Goal: Information Seeking & Learning: Learn about a topic

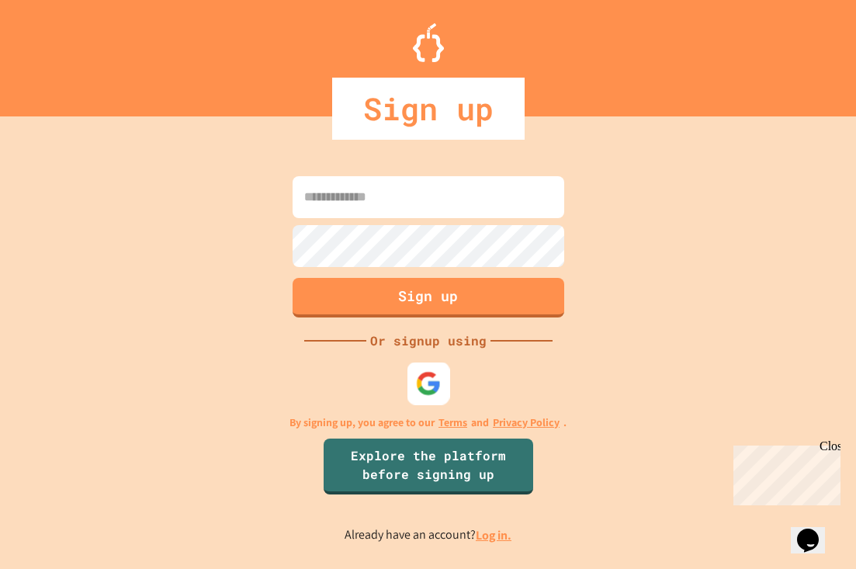
click at [426, 392] on img at bounding box center [428, 383] width 26 height 26
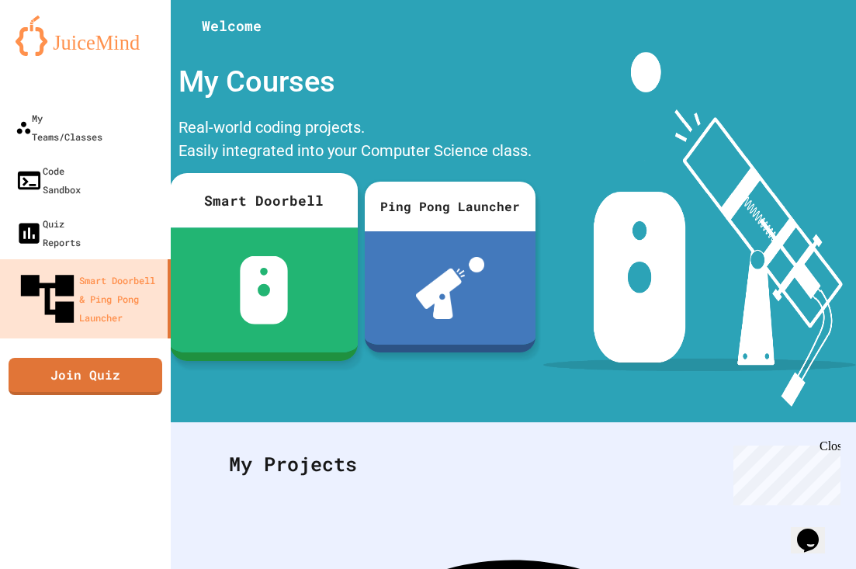
click at [242, 239] on div at bounding box center [264, 289] width 188 height 125
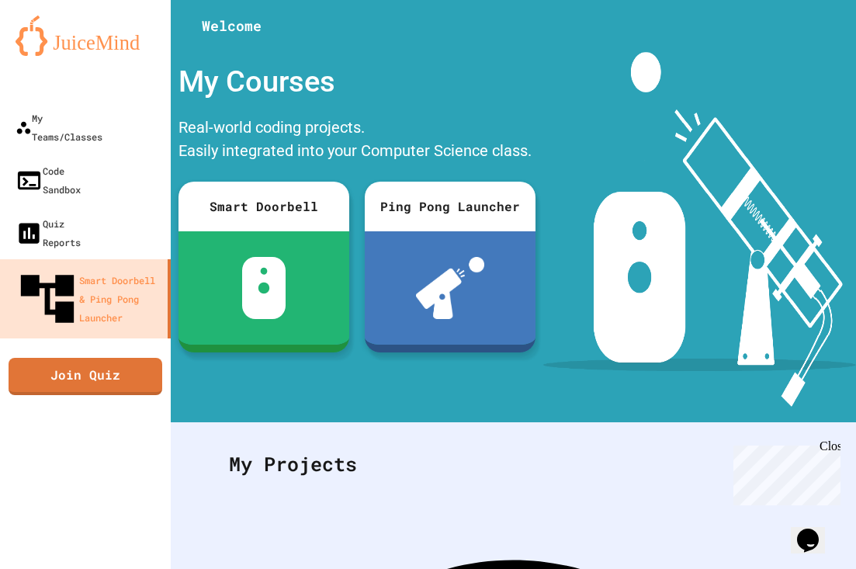
scroll to position [394, 0]
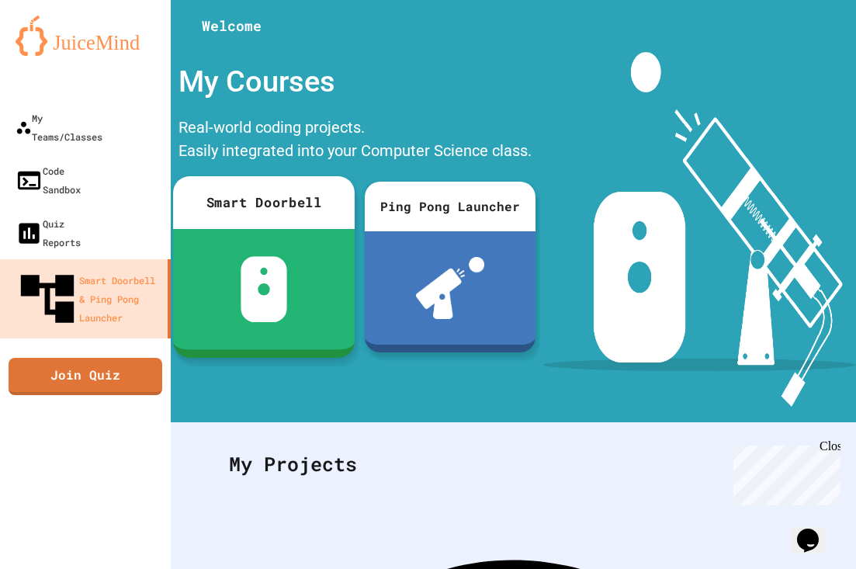
scroll to position [0, 0]
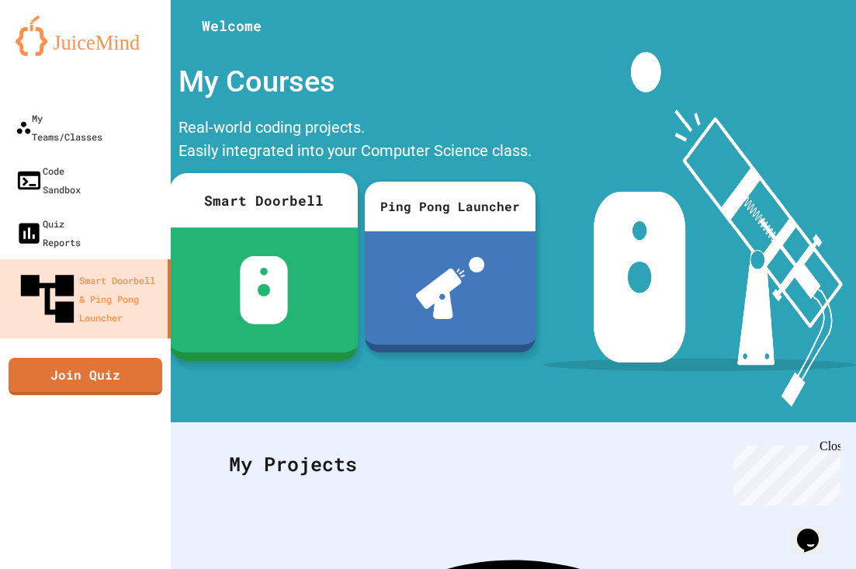
click at [220, 259] on div at bounding box center [264, 289] width 188 height 125
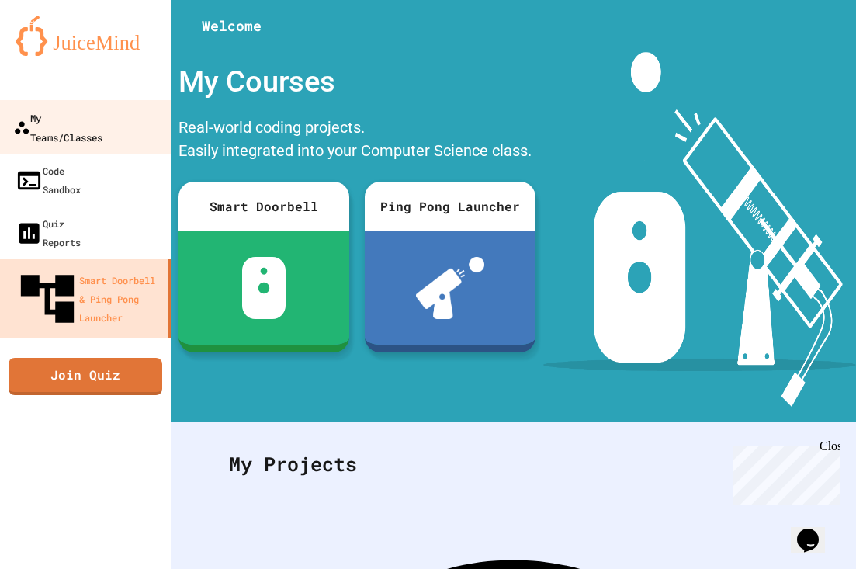
click at [35, 133] on link "My Teams/Classes" at bounding box center [86, 127] width 176 height 54
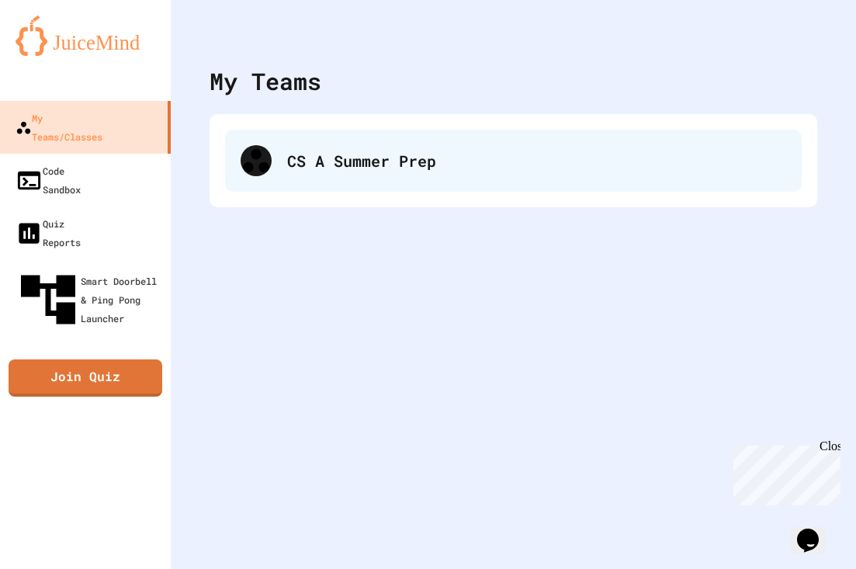
click at [387, 164] on div "CS A Summer Prep" at bounding box center [536, 160] width 499 height 23
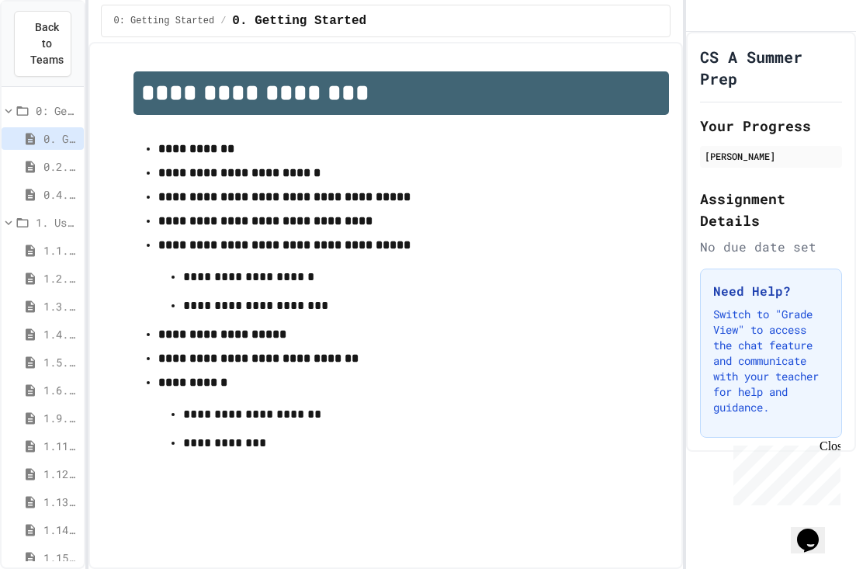
click at [26, 171] on icon at bounding box center [30, 167] width 14 height 14
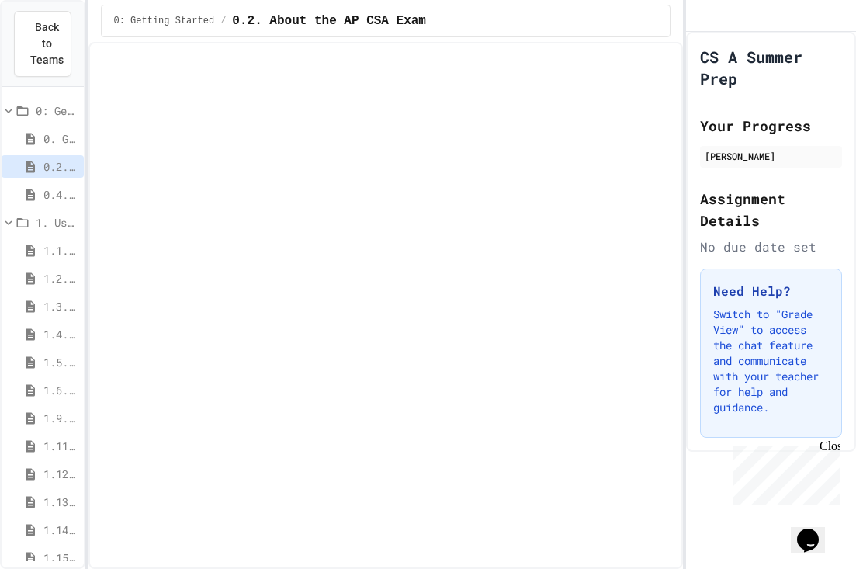
scroll to position [43, 0]
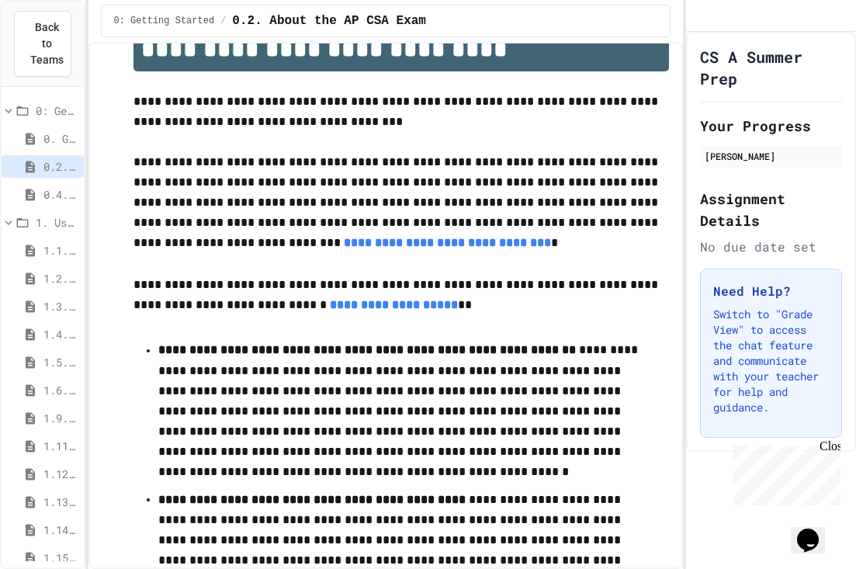
click at [60, 201] on span "0.4. Java Development Environments" at bounding box center [60, 194] width 34 height 16
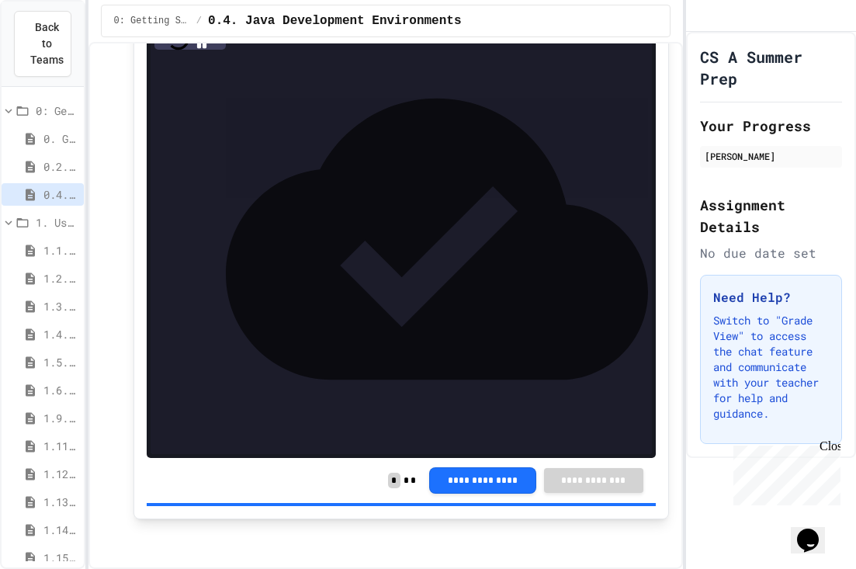
scroll to position [607, 0]
click at [36, 258] on div "1.1. Introduction to Algorithms, Programming, and Compilers" at bounding box center [43, 250] width 82 height 22
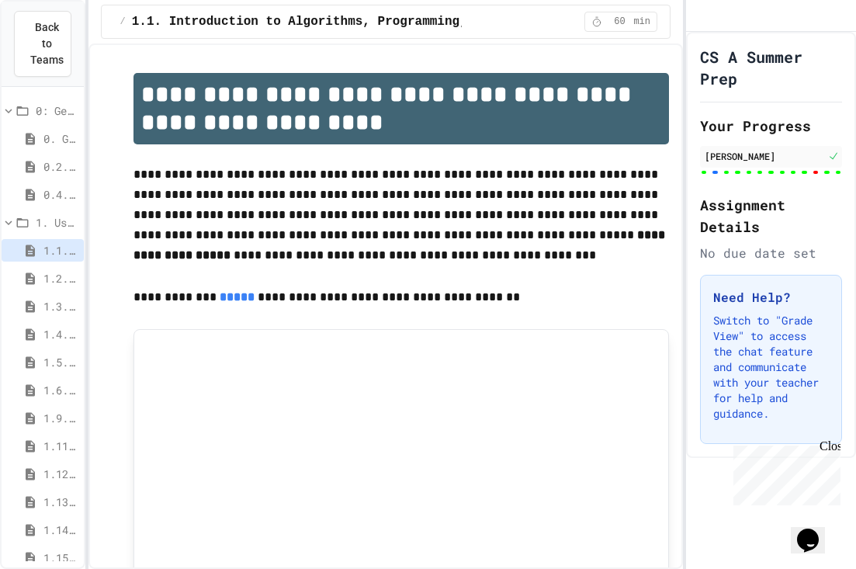
scroll to position [71, 0]
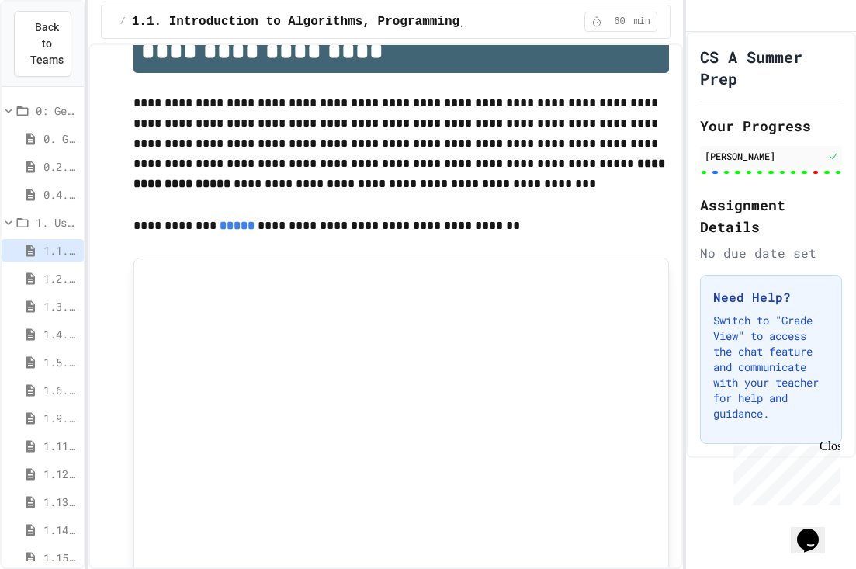
click at [796, 175] on div at bounding box center [771, 172] width 142 height 6
click at [795, 163] on div "[PERSON_NAME]" at bounding box center [764, 156] width 120 height 14
click at [62, 434] on div "1.9. Method Signatures" at bounding box center [43, 420] width 82 height 28
click at [62, 444] on span "1.11. Using the Math Class" at bounding box center [60, 445] width 34 height 16
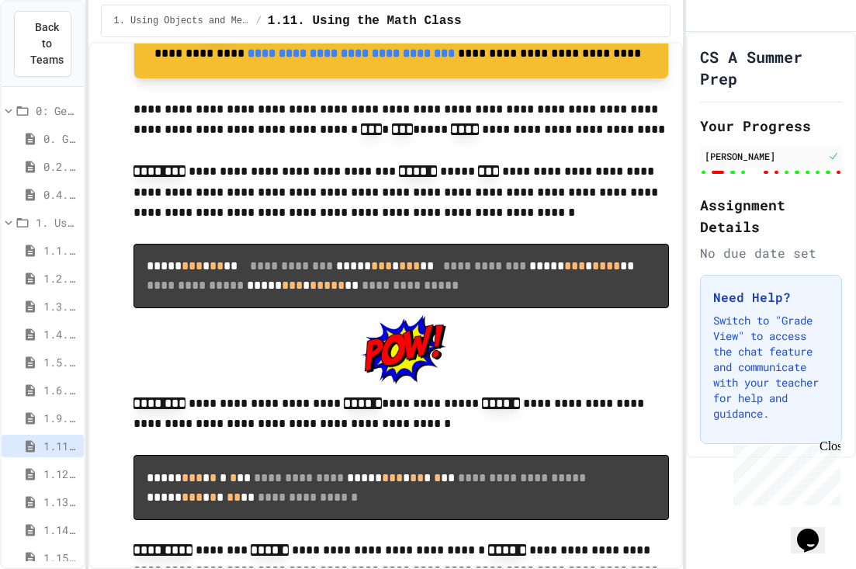
scroll to position [729, 0]
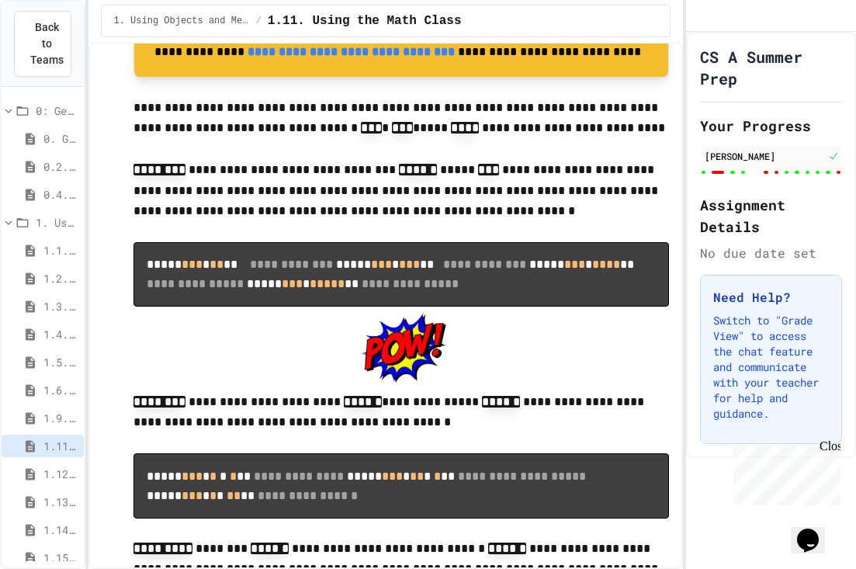
click at [59, 472] on span "1.12. Objects - Instances of Classes" at bounding box center [60, 473] width 34 height 16
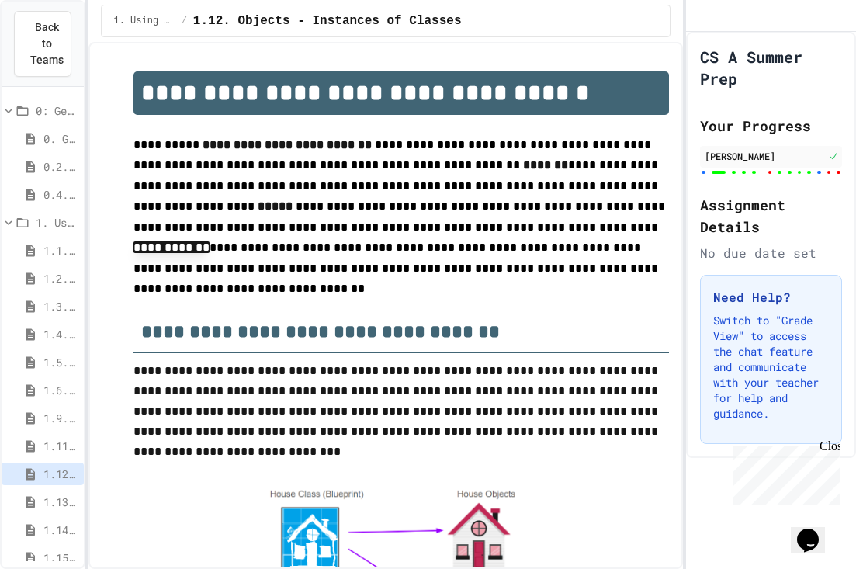
click at [56, 504] on span "1.13. Creating and Initializing Objects: Constructors" at bounding box center [60, 501] width 34 height 16
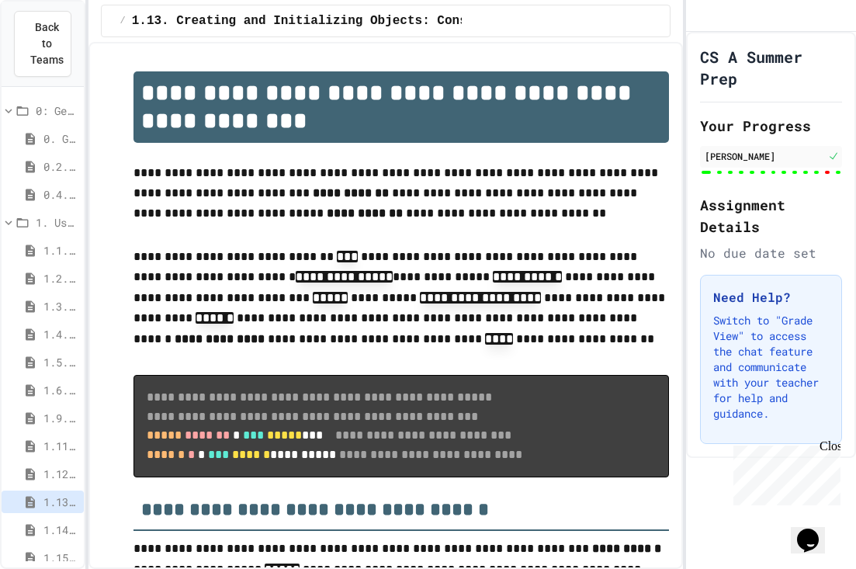
click at [65, 527] on span "1.14. Calling Instance Methods" at bounding box center [60, 529] width 34 height 16
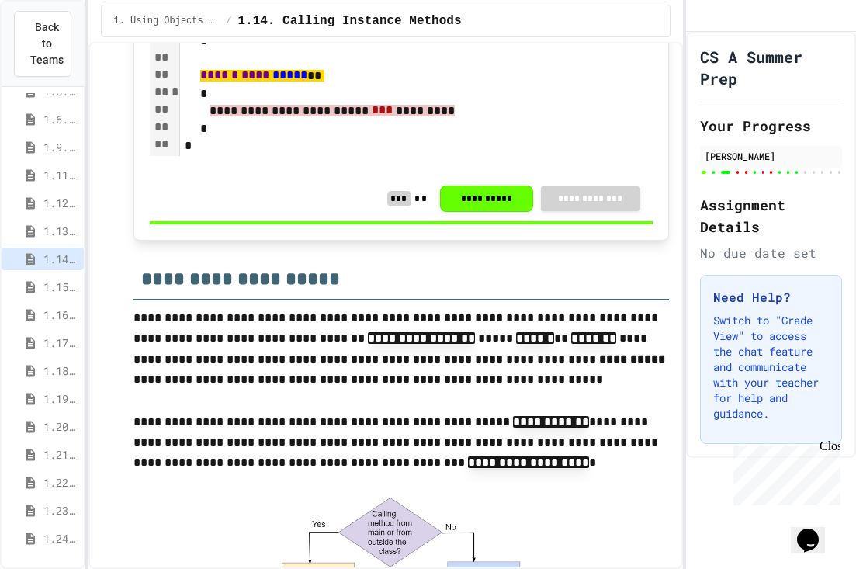
scroll to position [1632, 0]
